Goal: Use online tool/utility: Utilize a website feature to perform a specific function

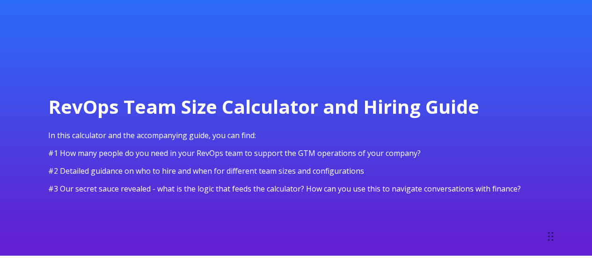
select select "series-c"
select select "7"
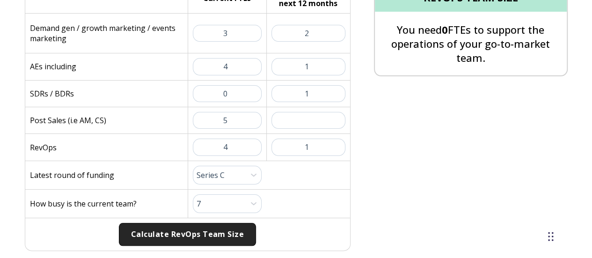
scroll to position [302, 0]
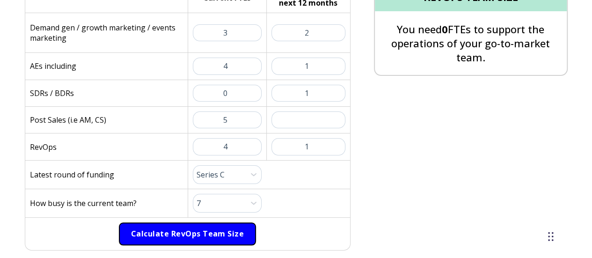
click at [194, 230] on button "Calculate RevOps Team Size" at bounding box center [187, 233] width 137 height 23
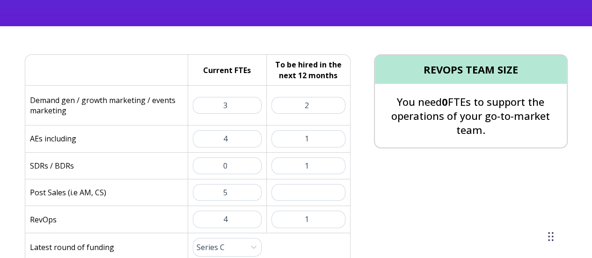
scroll to position [409, 0]
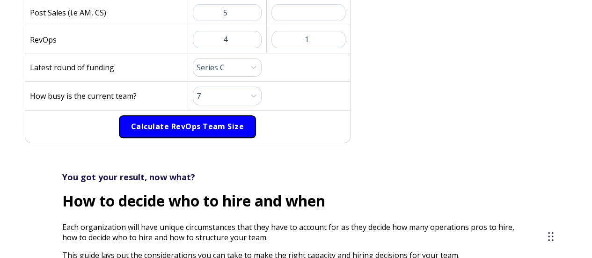
click at [196, 122] on button "Calculate RevOps Team Size" at bounding box center [187, 126] width 137 height 23
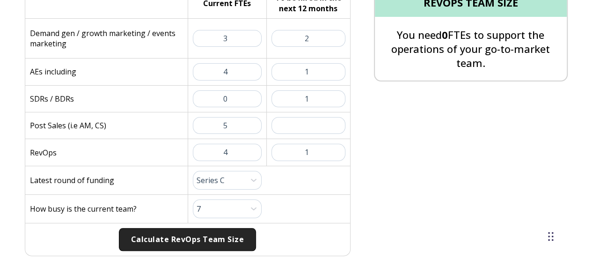
scroll to position [297, 0]
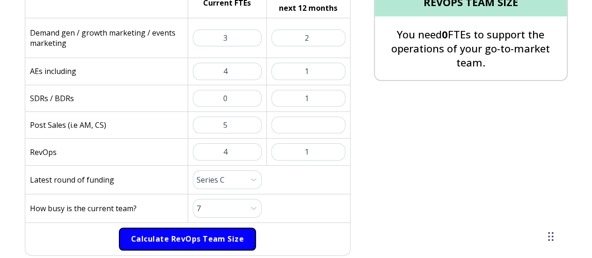
click at [206, 228] on button "Calculate RevOps Team Size" at bounding box center [187, 239] width 137 height 23
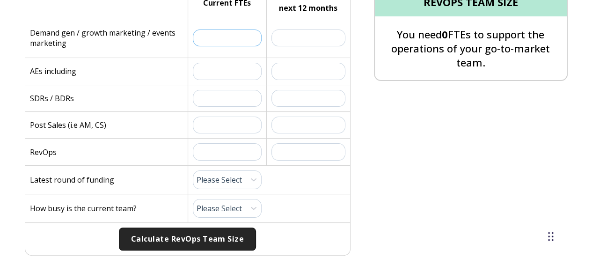
click at [242, 41] on input "text" at bounding box center [227, 37] width 69 height 17
type input "3"
click at [236, 71] on input "text" at bounding box center [227, 71] width 69 height 17
type input "4"
click at [236, 95] on input "text" at bounding box center [227, 98] width 69 height 17
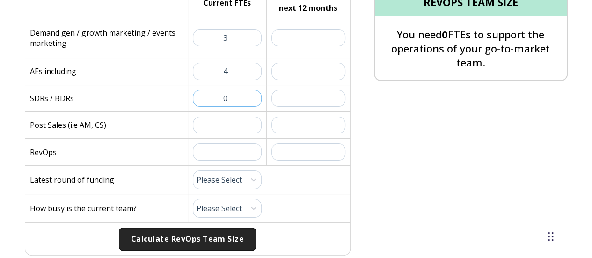
type input "0"
click at [235, 124] on input "text" at bounding box center [227, 125] width 69 height 17
type input "5"
click at [228, 143] on input "text" at bounding box center [227, 151] width 69 height 17
type input "4"
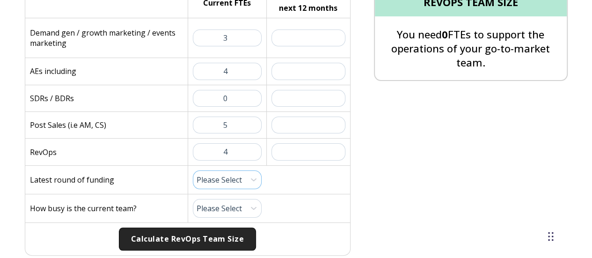
click at [243, 170] on select "Please Select Pre-Seed Seed Series A Series B Series C Late Stage" at bounding box center [227, 179] width 69 height 19
select select "series-c"
click at [193, 170] on select "Please Select Pre-Seed Seed Series A Series B Series C Late Stage" at bounding box center [227, 179] width 69 height 19
click at [229, 210] on select "Please Select 1 (Plenty of Bandwidth) 2 3 4 5 6 7 8 9 10 (Totally Underwater)" at bounding box center [227, 208] width 69 height 19
click at [193, 199] on select "Please Select 1 (Plenty of Bandwidth) 2 3 4 5 6 7 8 9 10 (Totally Underwater)" at bounding box center [227, 208] width 69 height 19
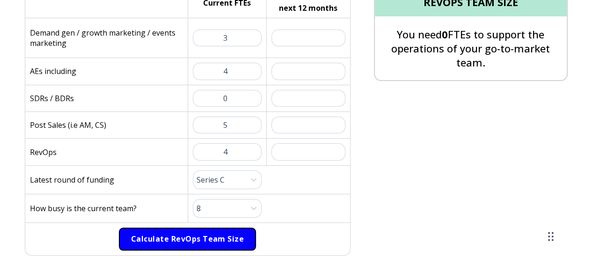
click at [185, 237] on button "Calculate RevOps Team Size" at bounding box center [187, 239] width 137 height 23
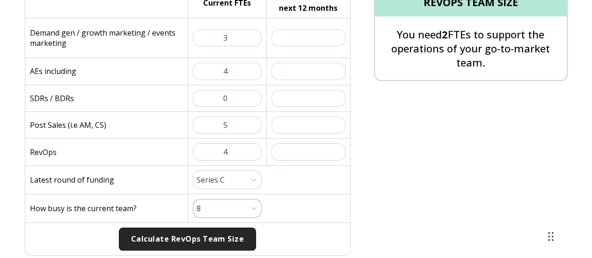
click at [235, 201] on select "Please Select 1 (Plenty of Bandwidth) 2 3 4 5 6 7 8 9 10 (Totally Underwater)" at bounding box center [227, 208] width 69 height 19
select select "10"
click at [193, 199] on select "Please Select 1 (Plenty of Bandwidth) 2 3 4 5 6 7 8 9 10 (Totally Underwater)" at bounding box center [227, 208] width 69 height 19
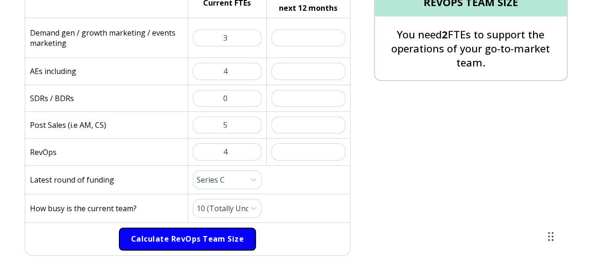
click at [212, 243] on button "Calculate RevOps Team Size" at bounding box center [187, 239] width 137 height 23
click at [212, 238] on button "Calculate RevOps Team Size" at bounding box center [187, 239] width 137 height 23
click at [209, 230] on button "Calculate RevOps Team Size" at bounding box center [187, 239] width 137 height 23
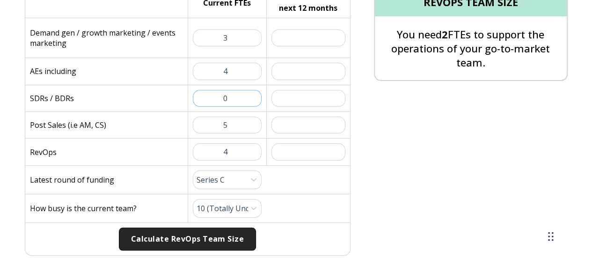
drag, startPoint x: 229, startPoint y: 100, endPoint x: 194, endPoint y: 93, distance: 34.8
click at [194, 93] on input "0" at bounding box center [227, 98] width 69 height 17
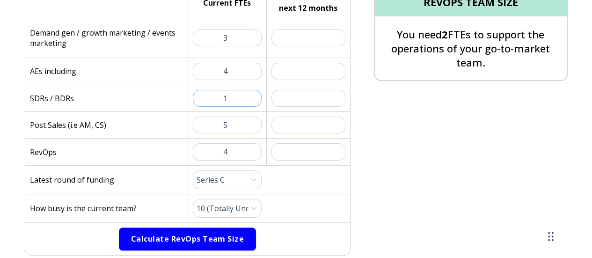
type input "1"
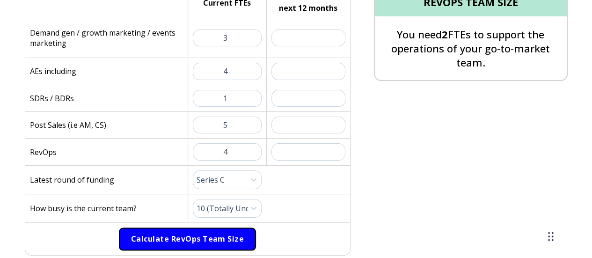
click at [205, 233] on button "Calculate RevOps Team Size" at bounding box center [187, 239] width 137 height 23
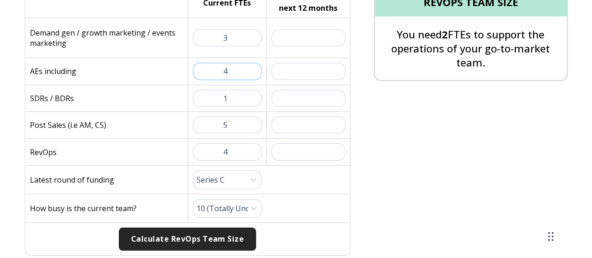
drag, startPoint x: 239, startPoint y: 72, endPoint x: 199, endPoint y: 74, distance: 40.8
click at [199, 74] on input "4" at bounding box center [227, 71] width 69 height 17
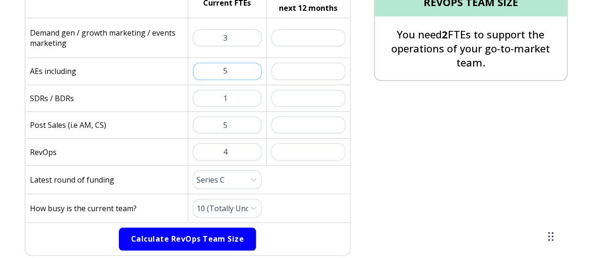
type input "5"
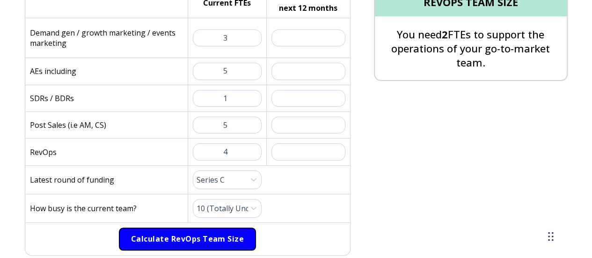
scroll to position [0, 0]
click at [201, 236] on button "Calculate RevOps Team Size" at bounding box center [187, 239] width 137 height 23
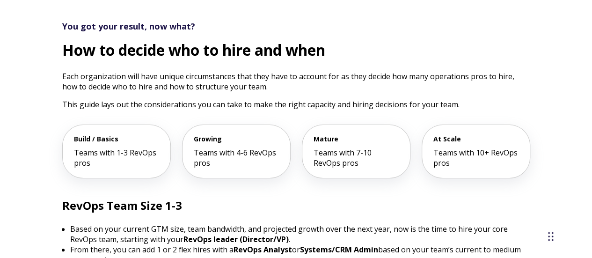
scroll to position [561, 0]
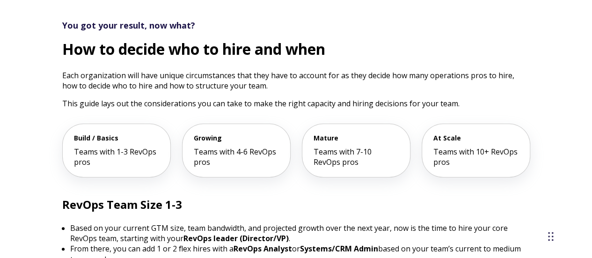
click at [253, 147] on span "Teams with 4-6 RevOps pros" at bounding box center [235, 157] width 82 height 21
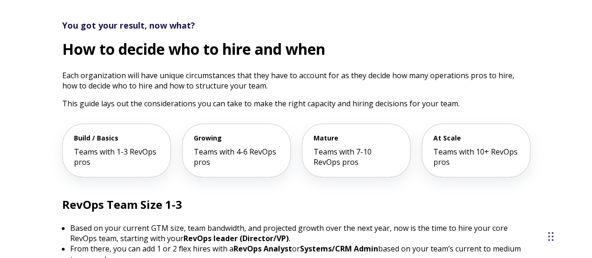
click at [217, 133] on span "Growing" at bounding box center [236, 137] width 85 height 9
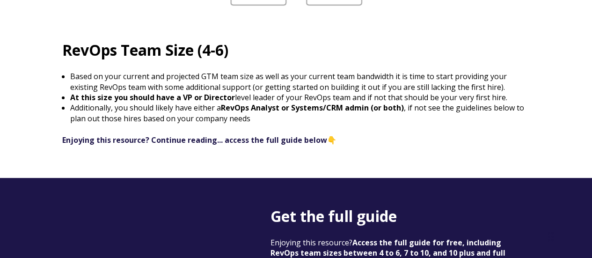
scroll to position [1398, 0]
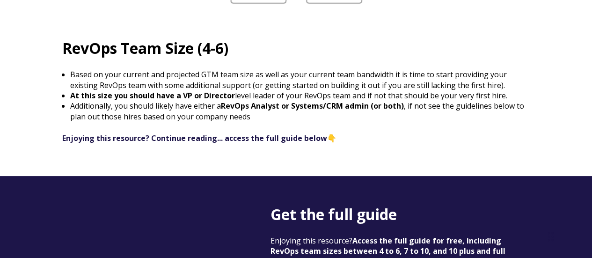
click at [292, 135] on span "Enjoying this resource? Continue reading... access the full guide below" at bounding box center [194, 138] width 265 height 10
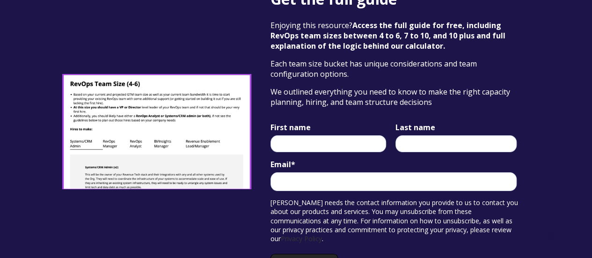
scroll to position [1619, 0]
